Goal: Information Seeking & Learning: Learn about a topic

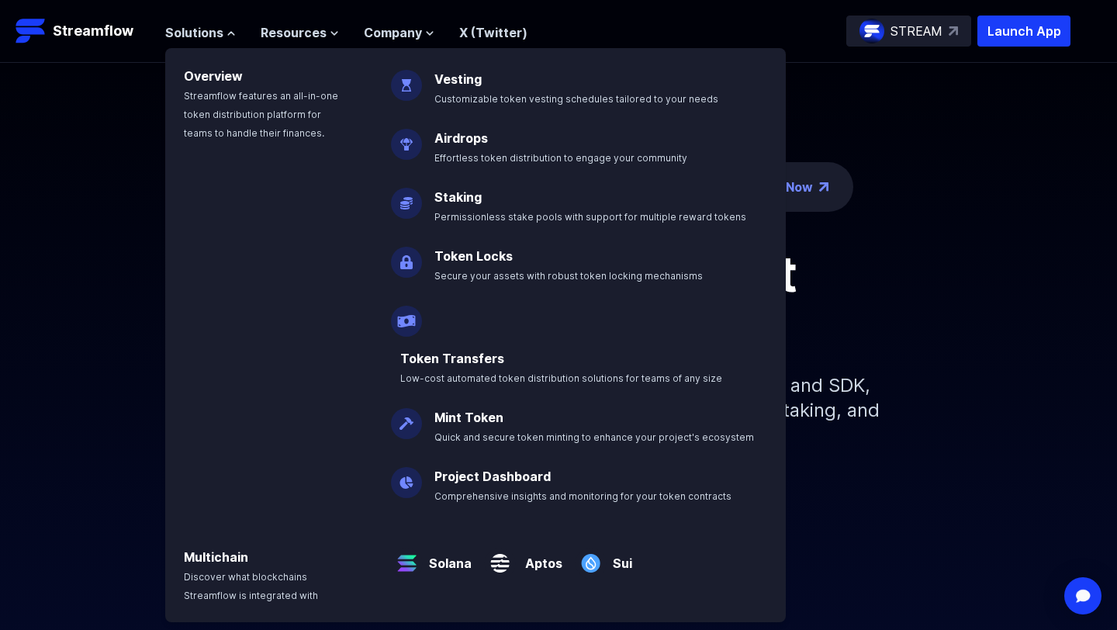
click at [457, 541] on p "Solana" at bounding box center [447, 556] width 49 height 31
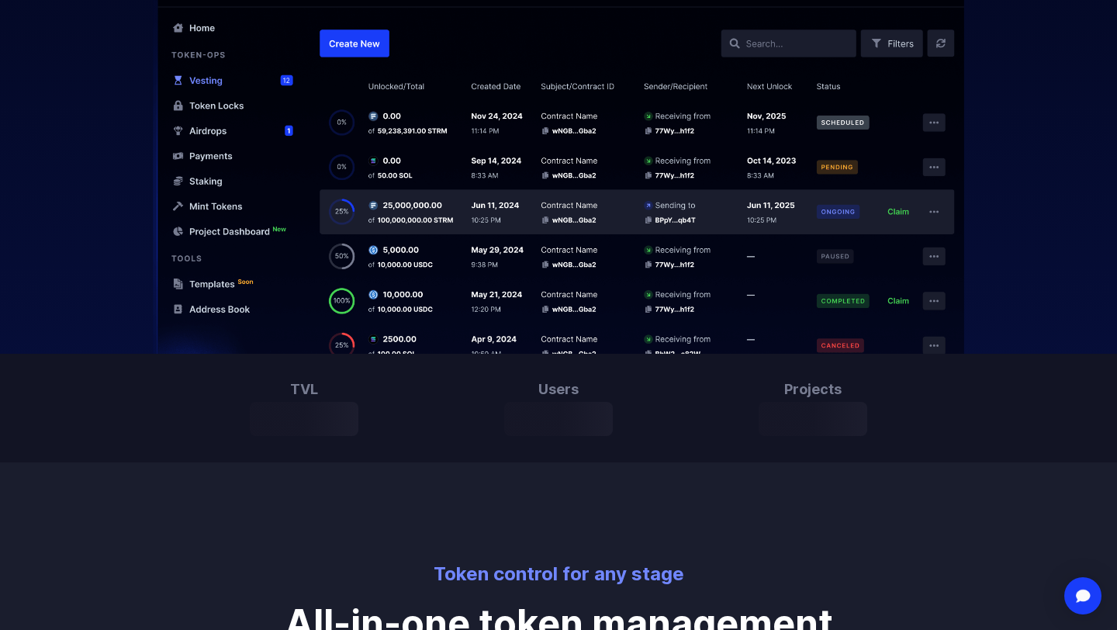
scroll to position [637, 0]
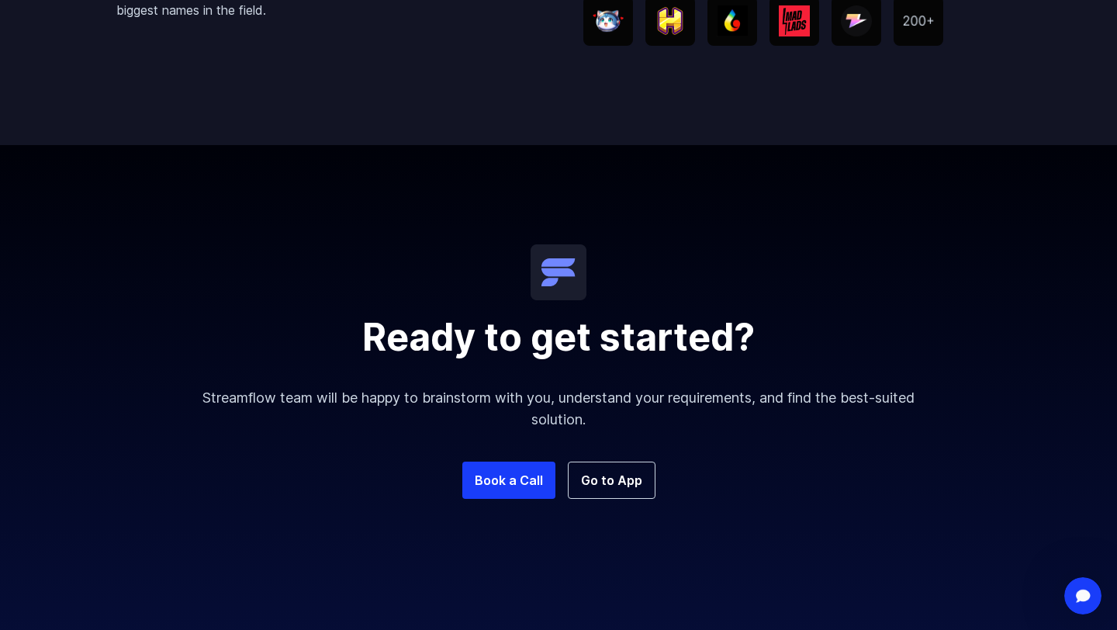
scroll to position [3202, 0]
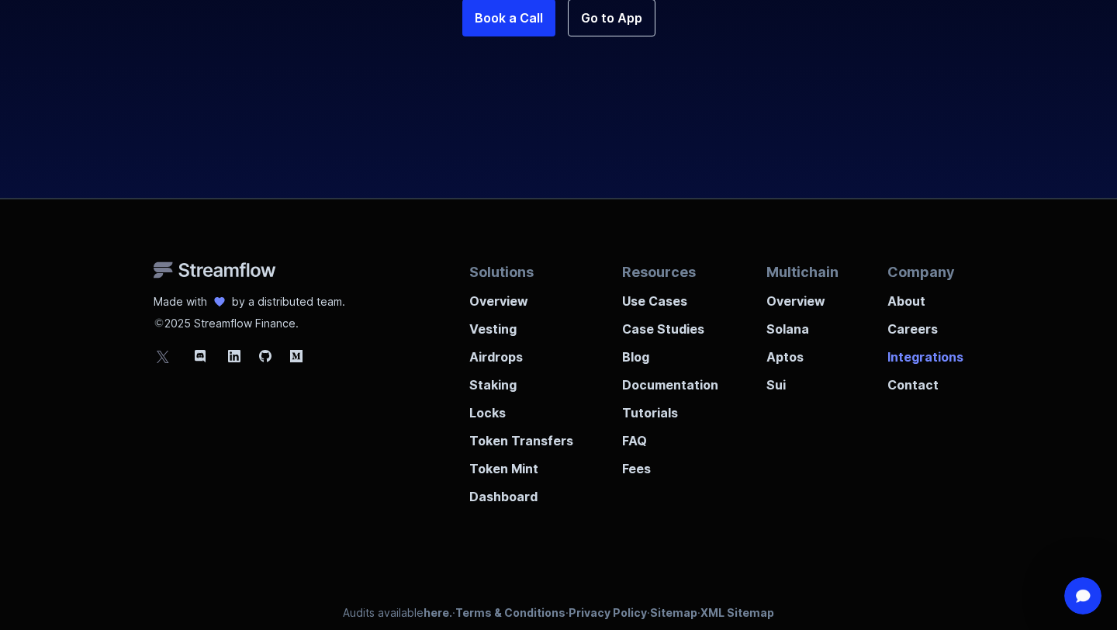
click at [919, 339] on p "Integrations" at bounding box center [925, 352] width 76 height 28
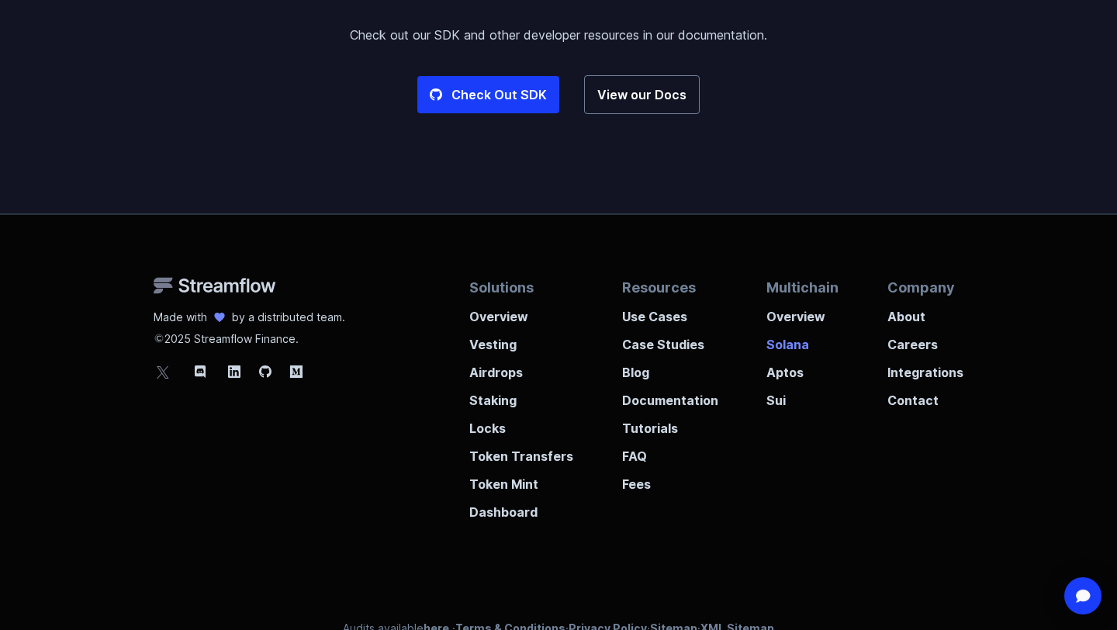
scroll to position [4036, 0]
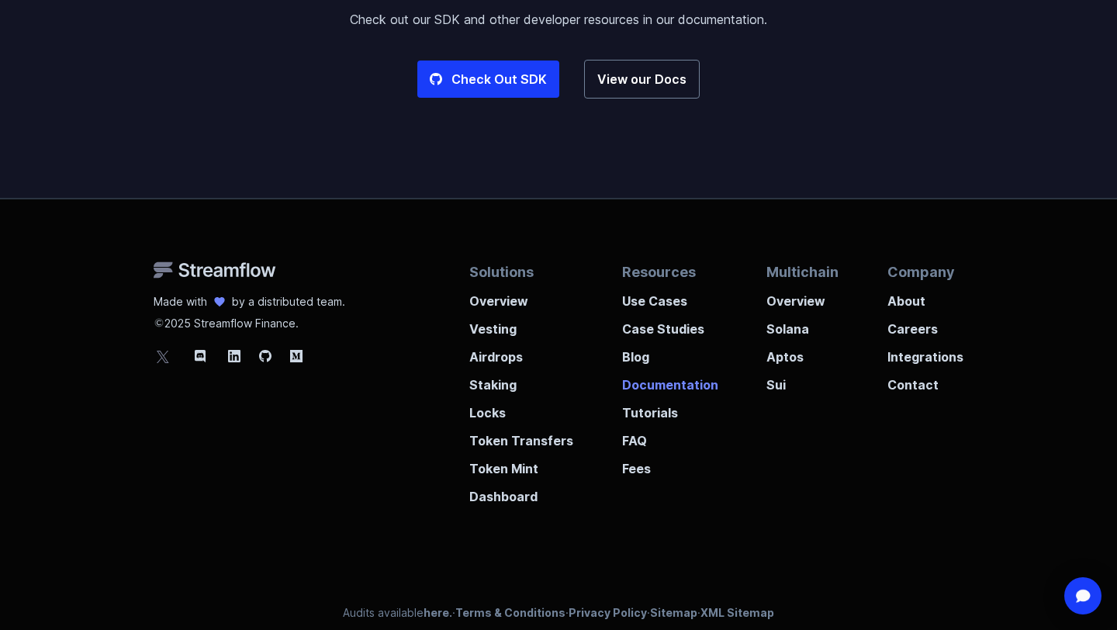
click at [664, 366] on p "Documentation" at bounding box center [670, 380] width 96 height 28
